Goal: Obtain resource: Obtain resource

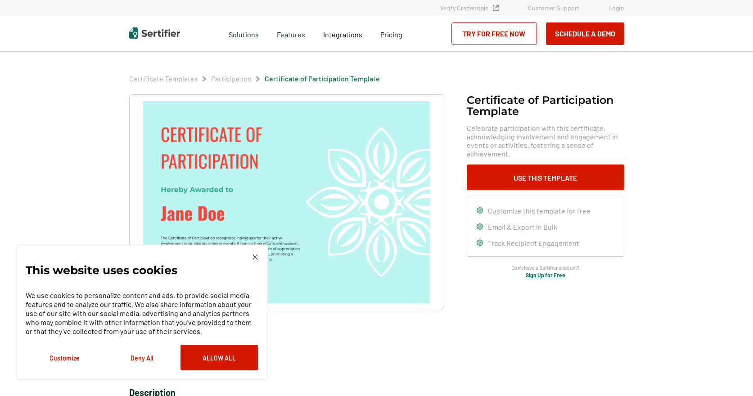
click at [223, 78] on link "Participation" at bounding box center [231, 78] width 40 height 9
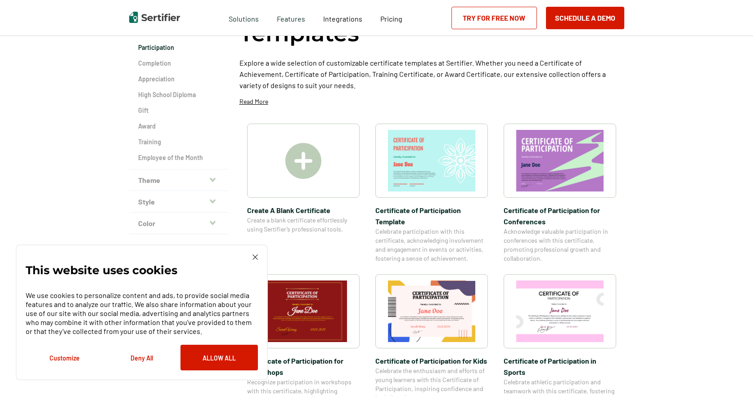
scroll to position [90, 0]
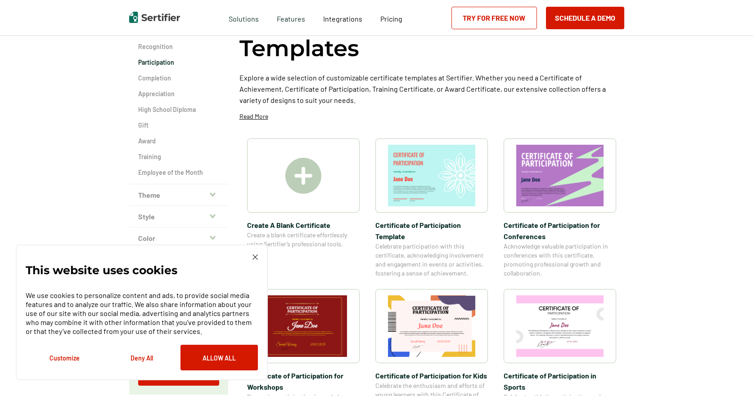
click at [578, 176] on img at bounding box center [559, 176] width 87 height 62
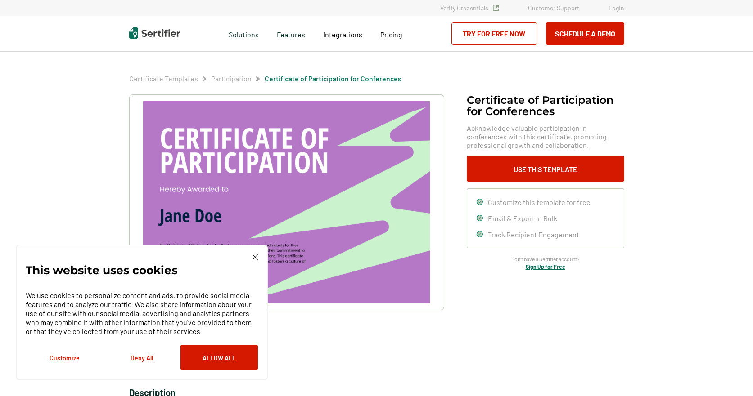
click at [532, 172] on button "Use This Template" at bounding box center [545, 169] width 157 height 26
